Goal: Download file/media

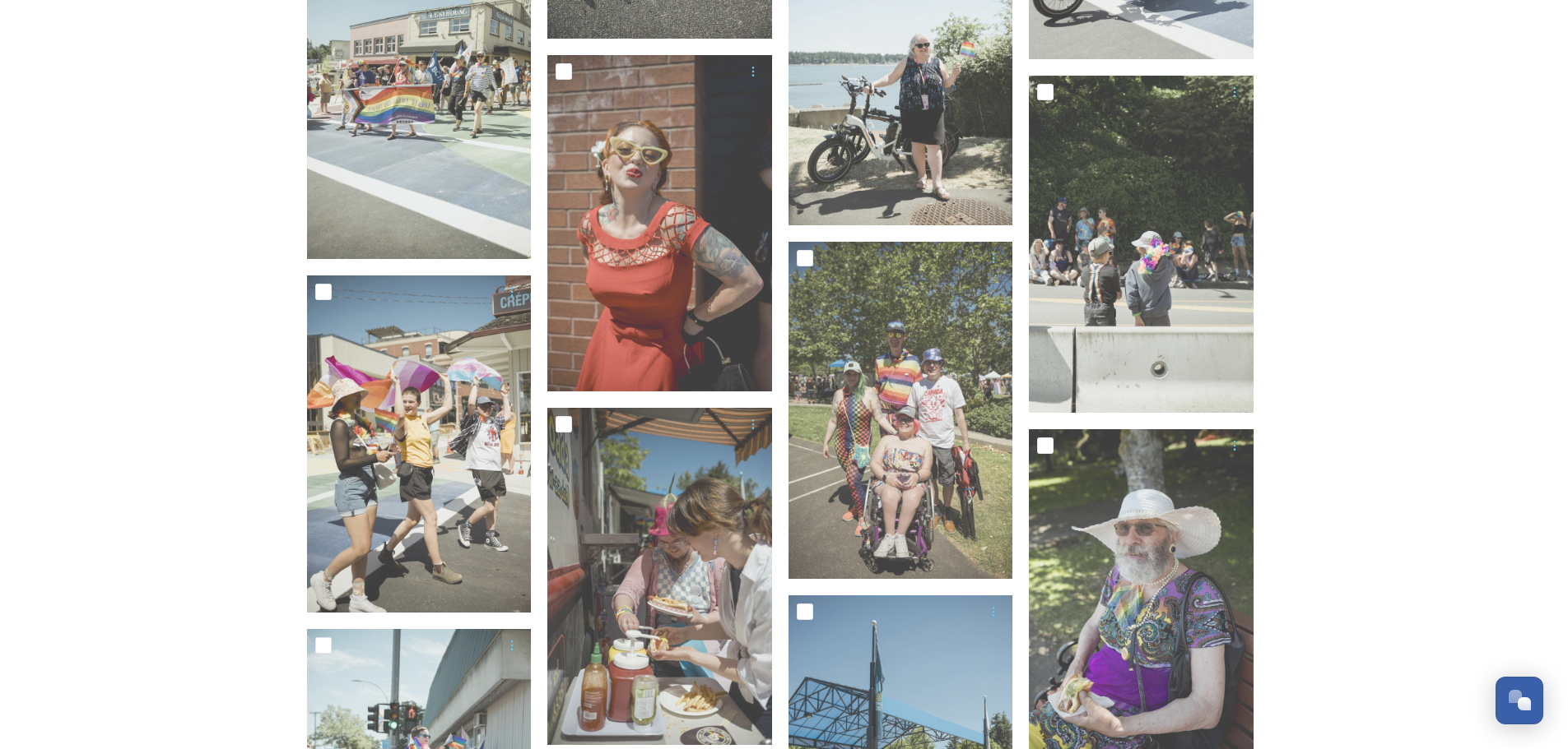
scroll to position [3619, 0]
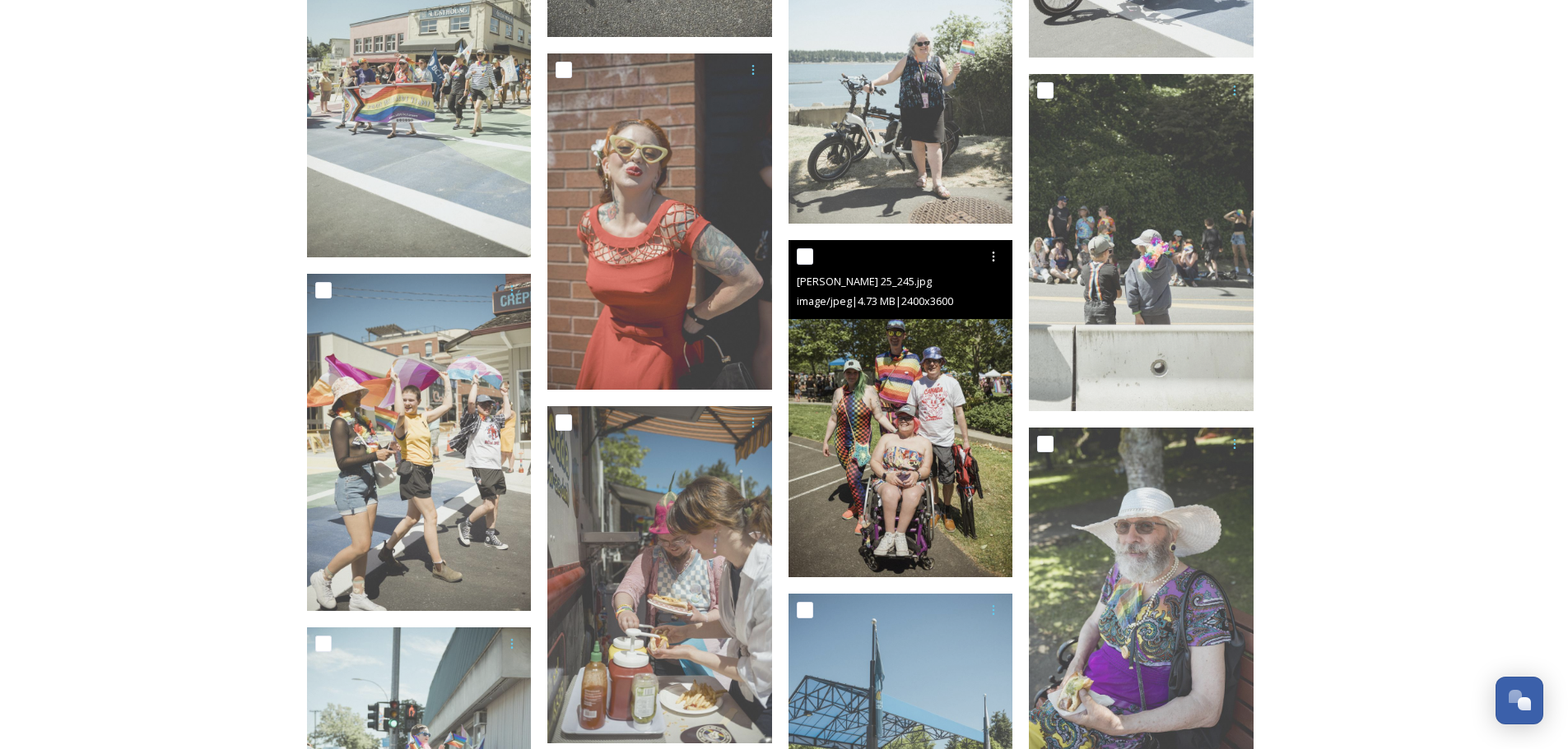
click at [837, 488] on img at bounding box center [900, 408] width 225 height 337
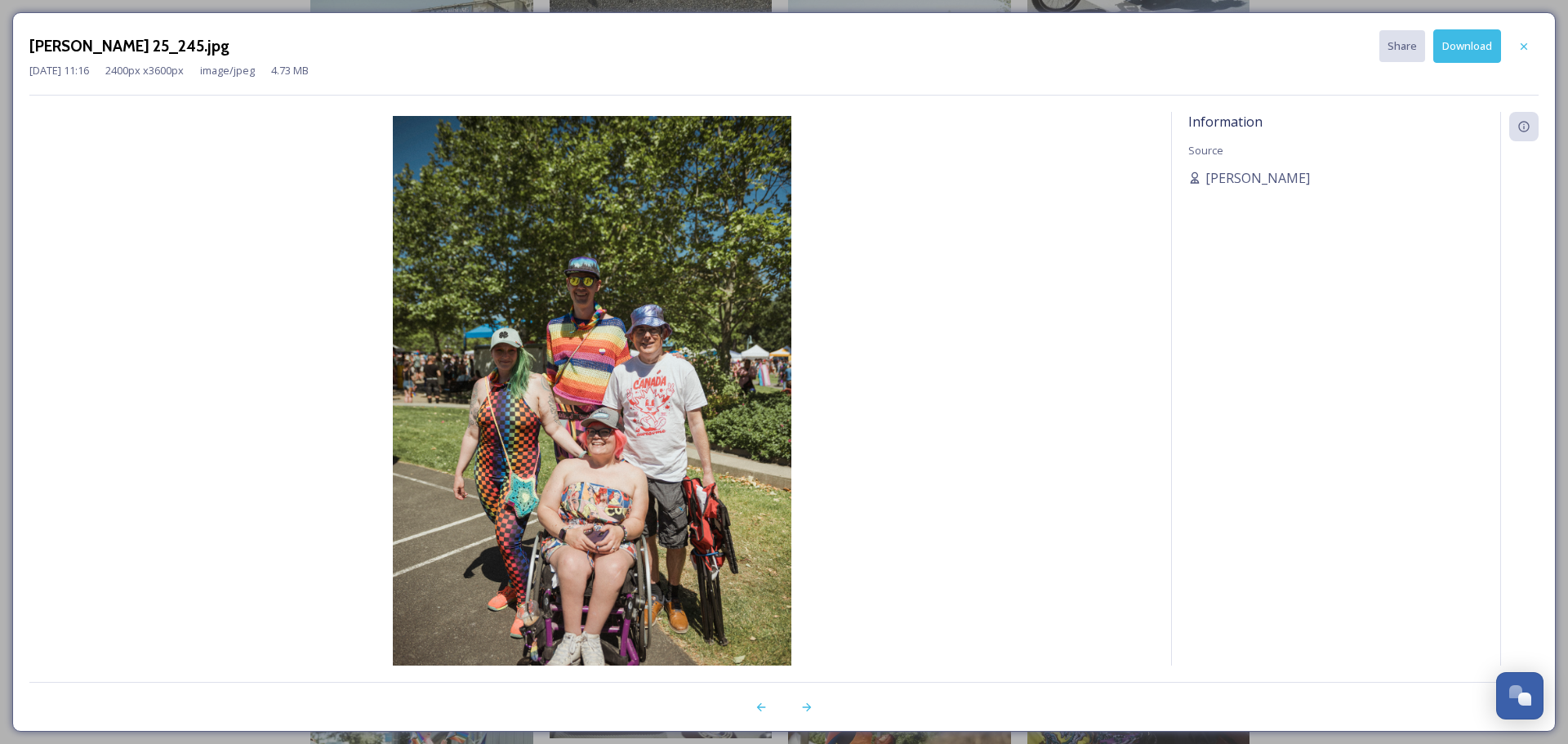
click at [1466, 48] on button "Download" at bounding box center [1467, 46] width 68 height 34
click at [1529, 51] on icon at bounding box center [1523, 46] width 13 height 13
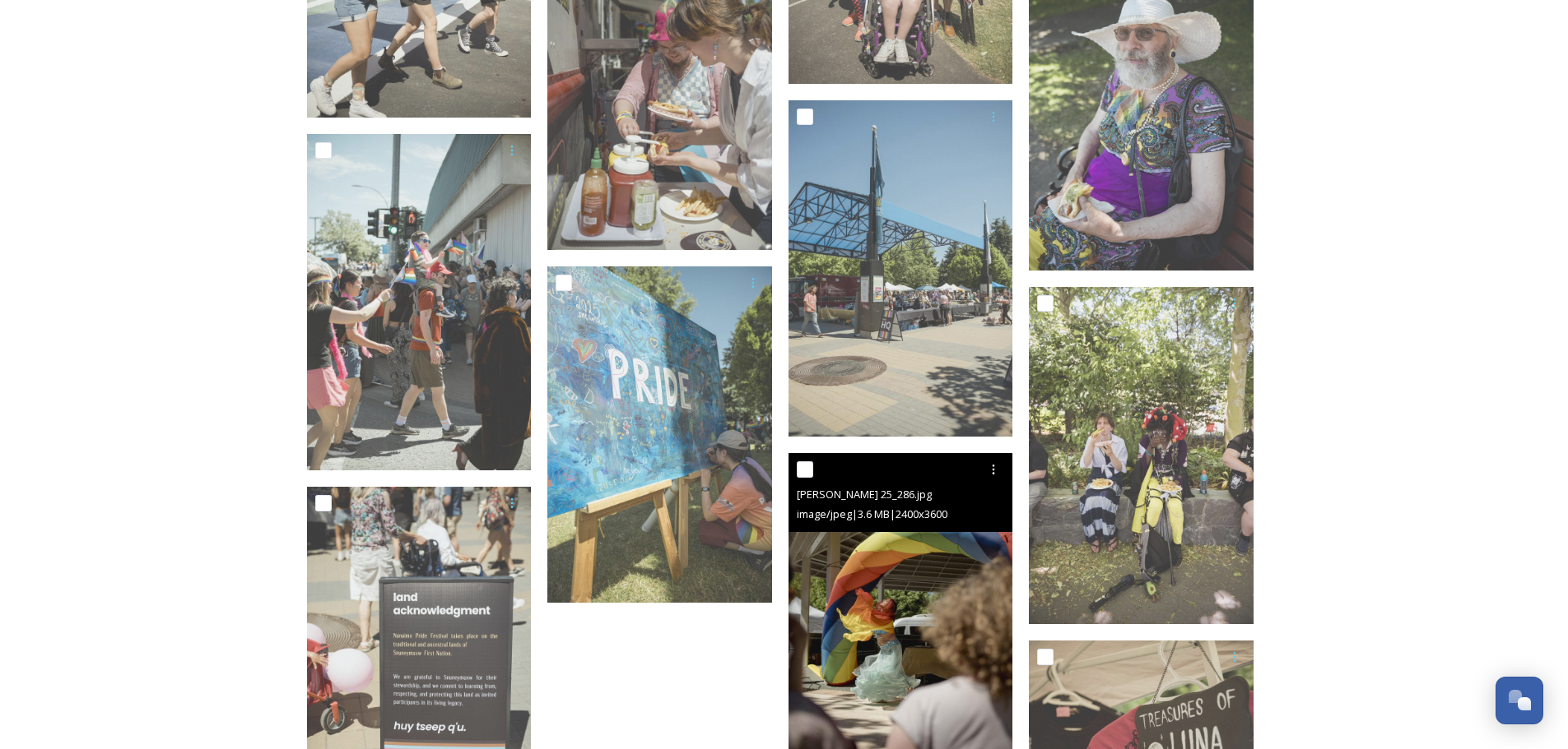
scroll to position [4195, 0]
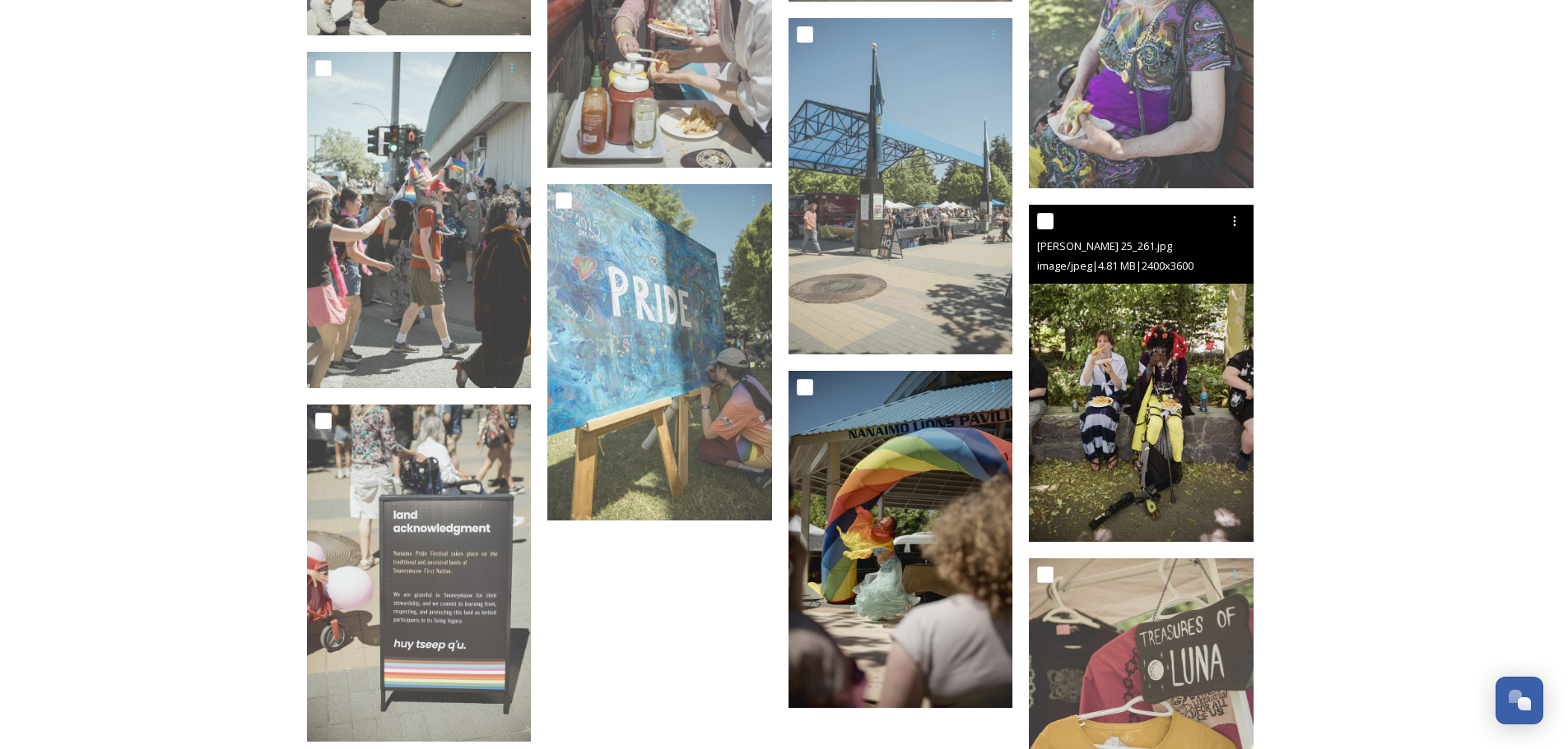
click at [1171, 500] on img at bounding box center [1141, 373] width 225 height 337
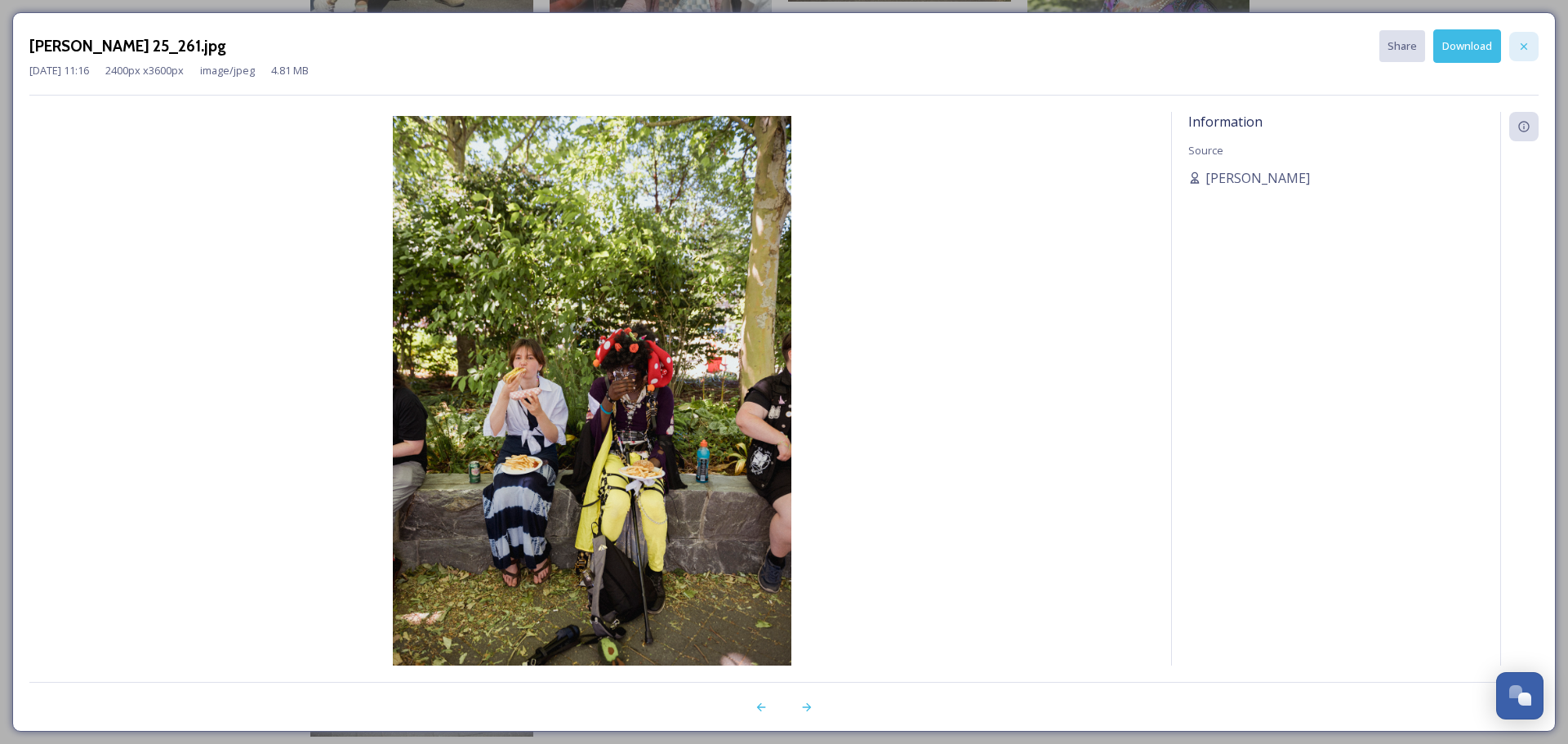
click at [1527, 49] on icon at bounding box center [1523, 46] width 13 height 13
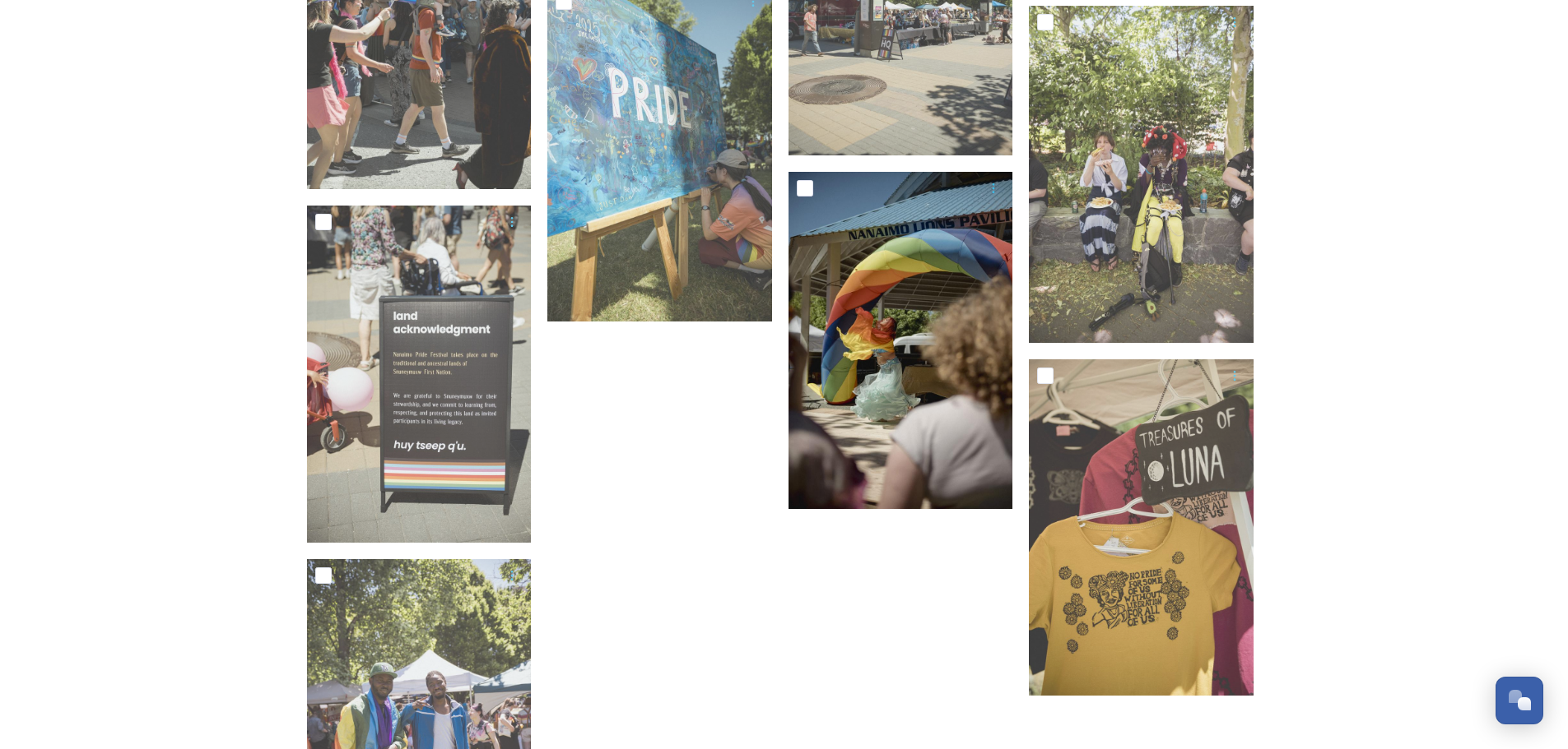
scroll to position [4388, 0]
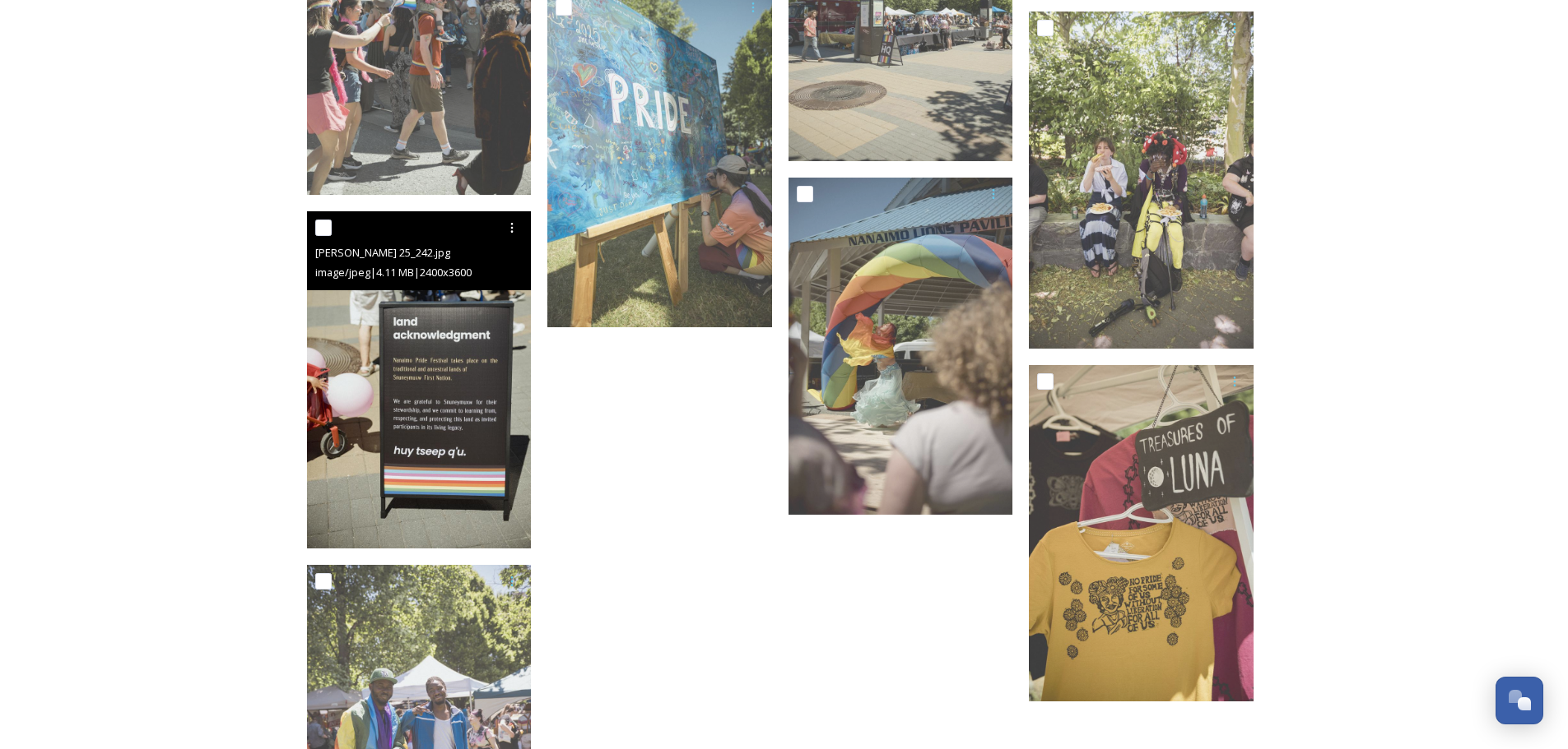
click at [435, 448] on img at bounding box center [419, 380] width 225 height 337
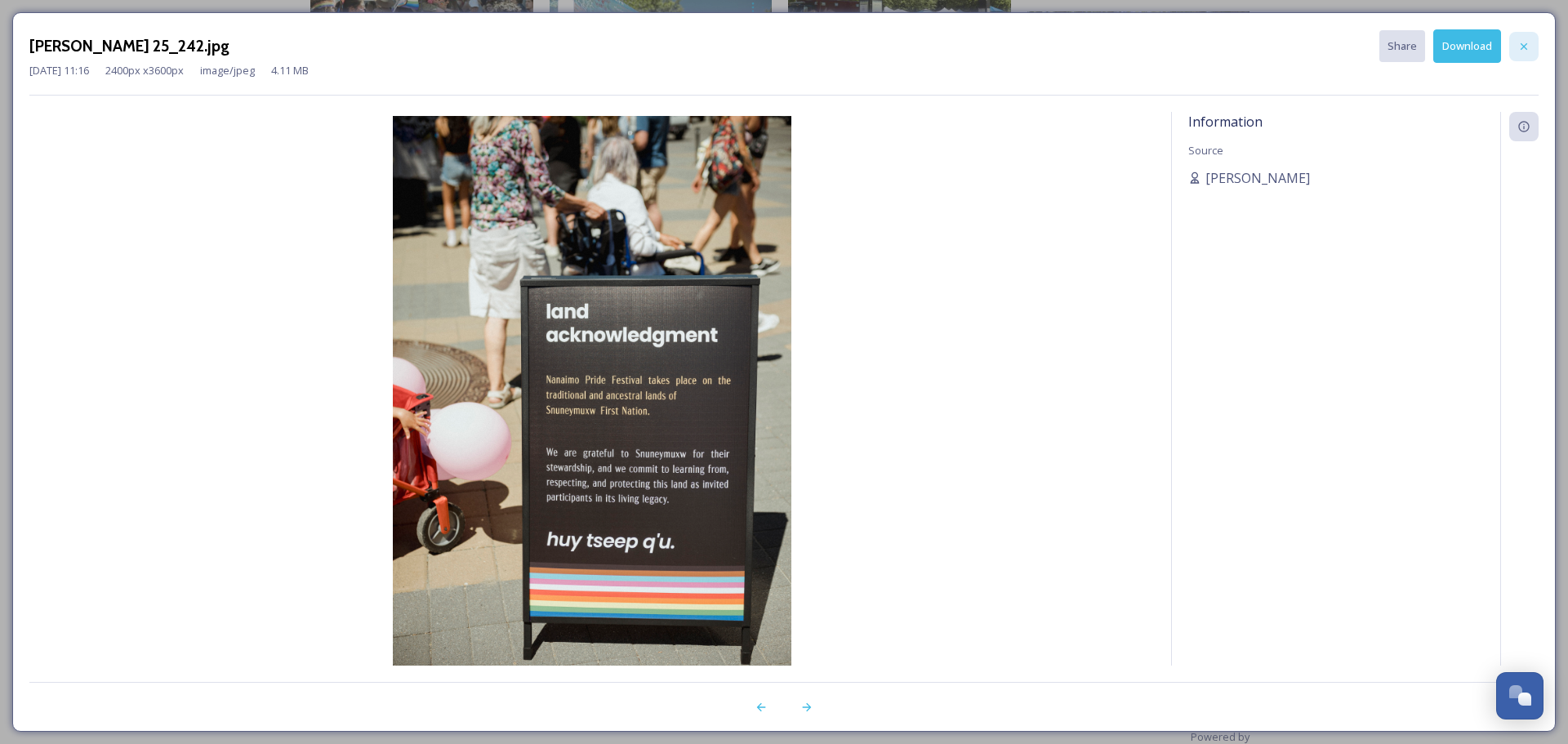
click at [1520, 51] on icon at bounding box center [1523, 46] width 13 height 13
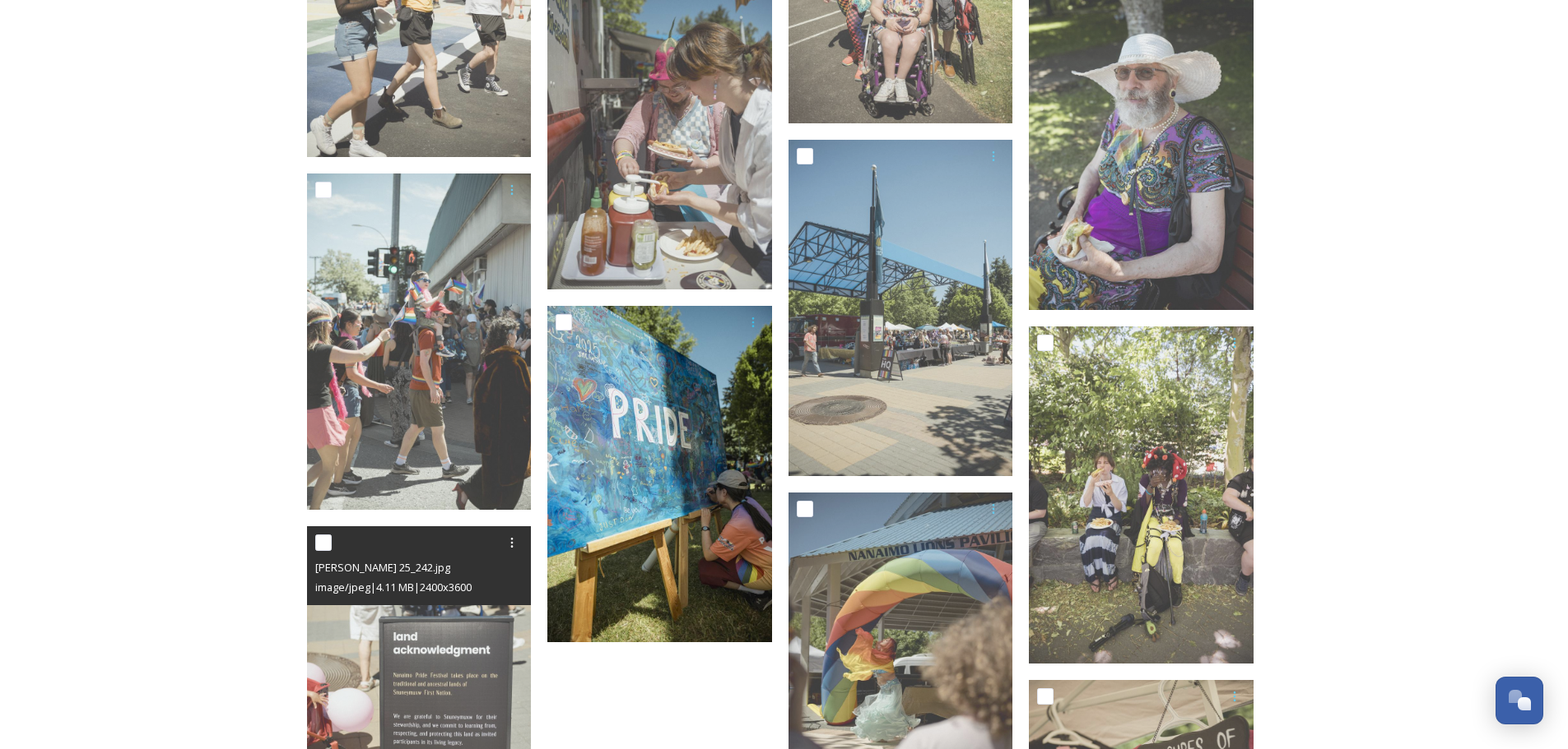
scroll to position [4059, 0]
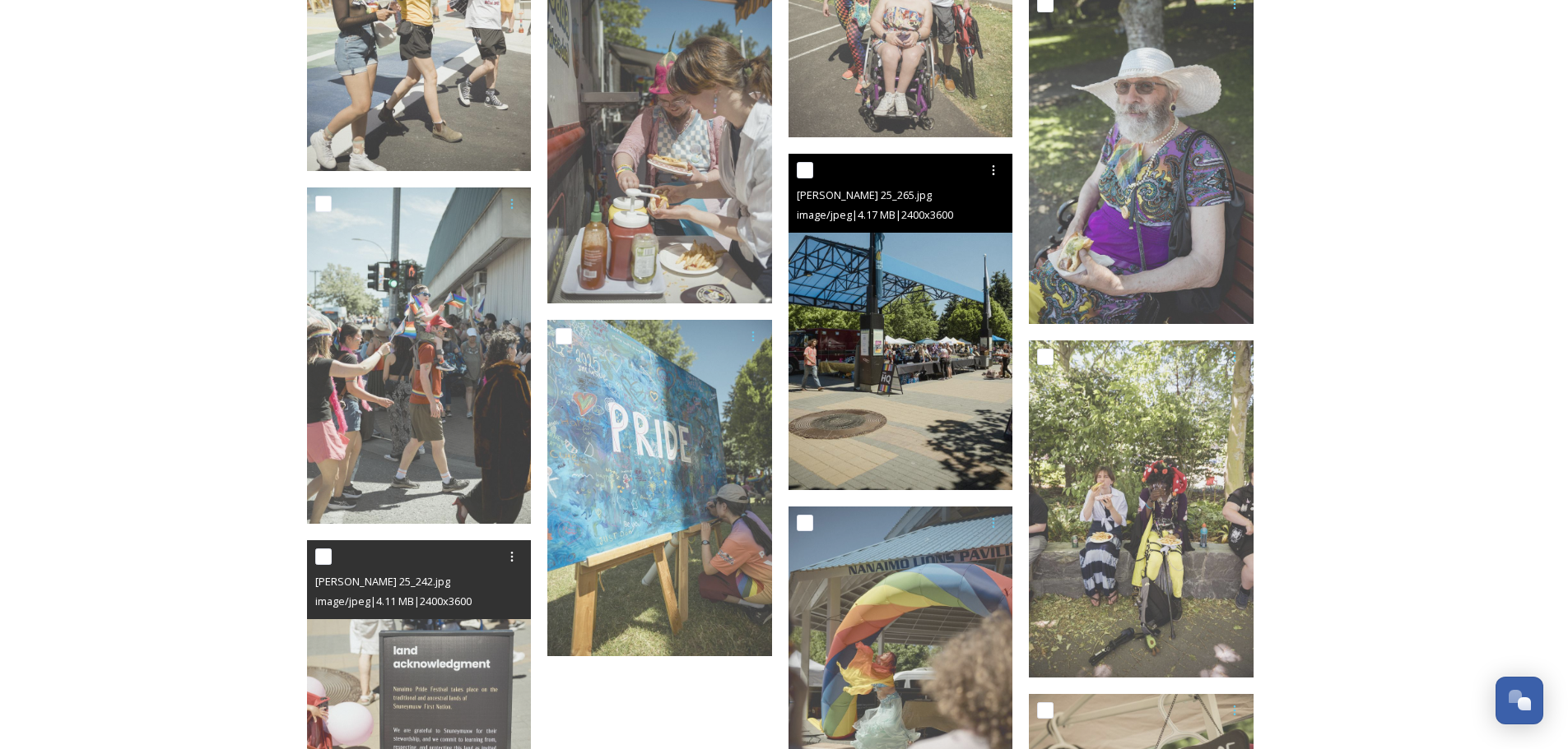
click at [909, 336] on img at bounding box center [900, 322] width 225 height 337
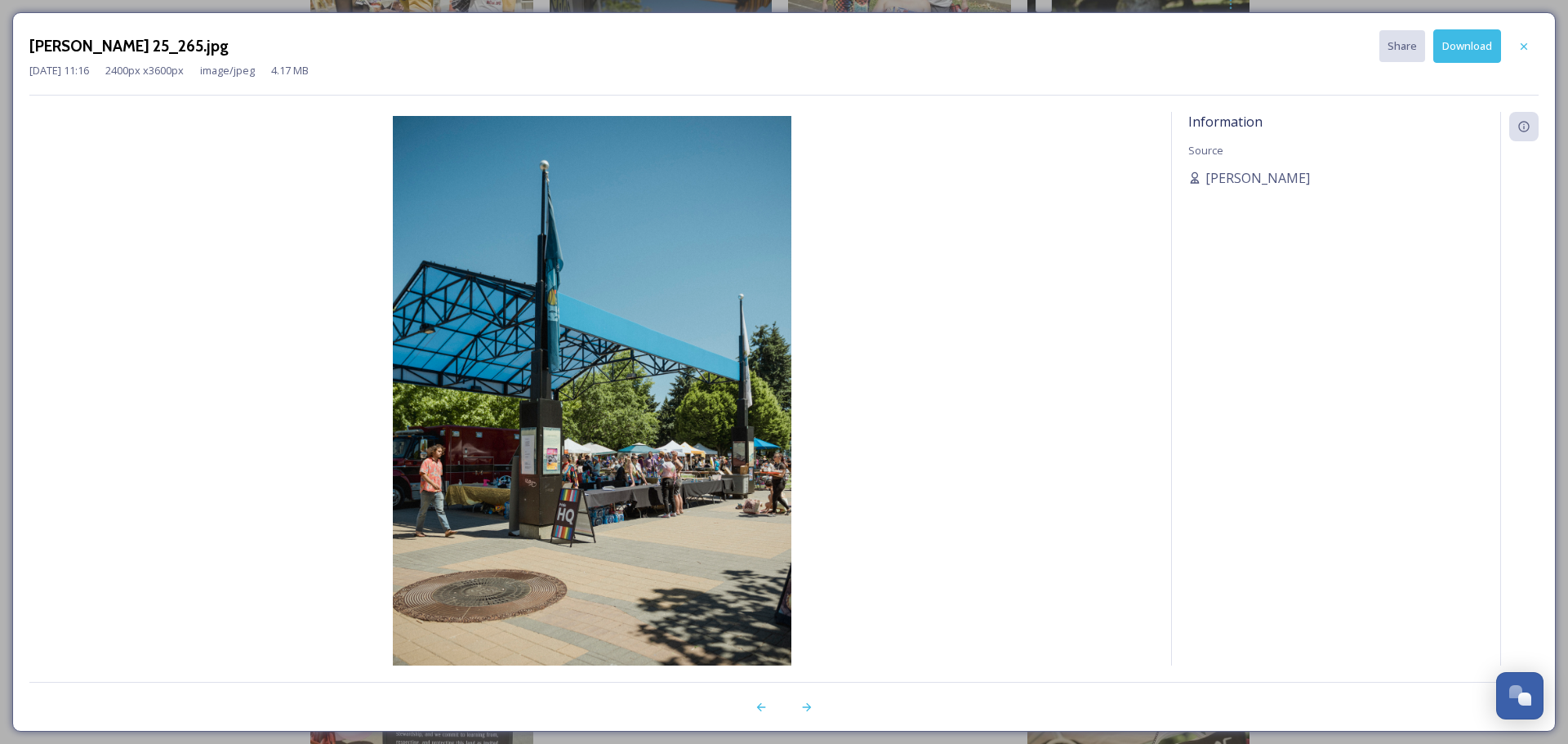
click at [1472, 55] on button "Download" at bounding box center [1467, 46] width 68 height 34
click at [1528, 47] on icon at bounding box center [1523, 46] width 13 height 13
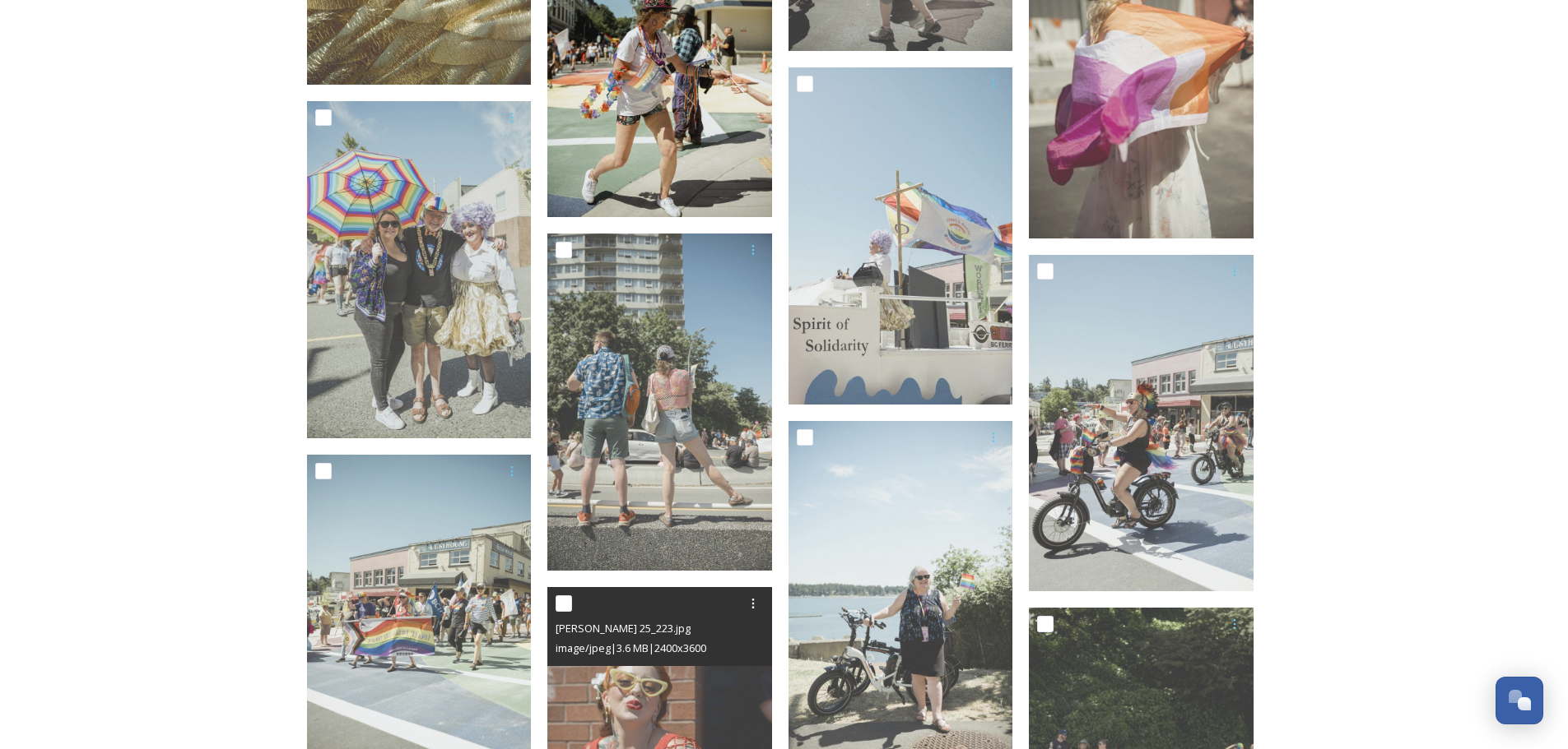
scroll to position [3072, 0]
